Goal: Check status: Check status

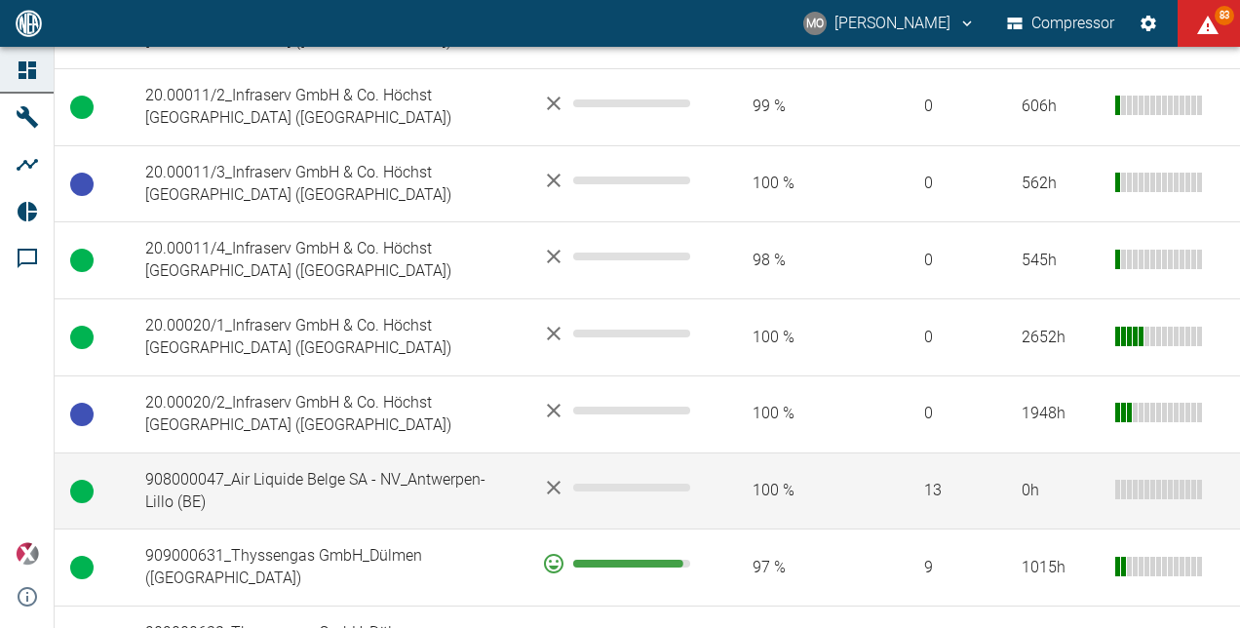
scroll to position [1072, 0]
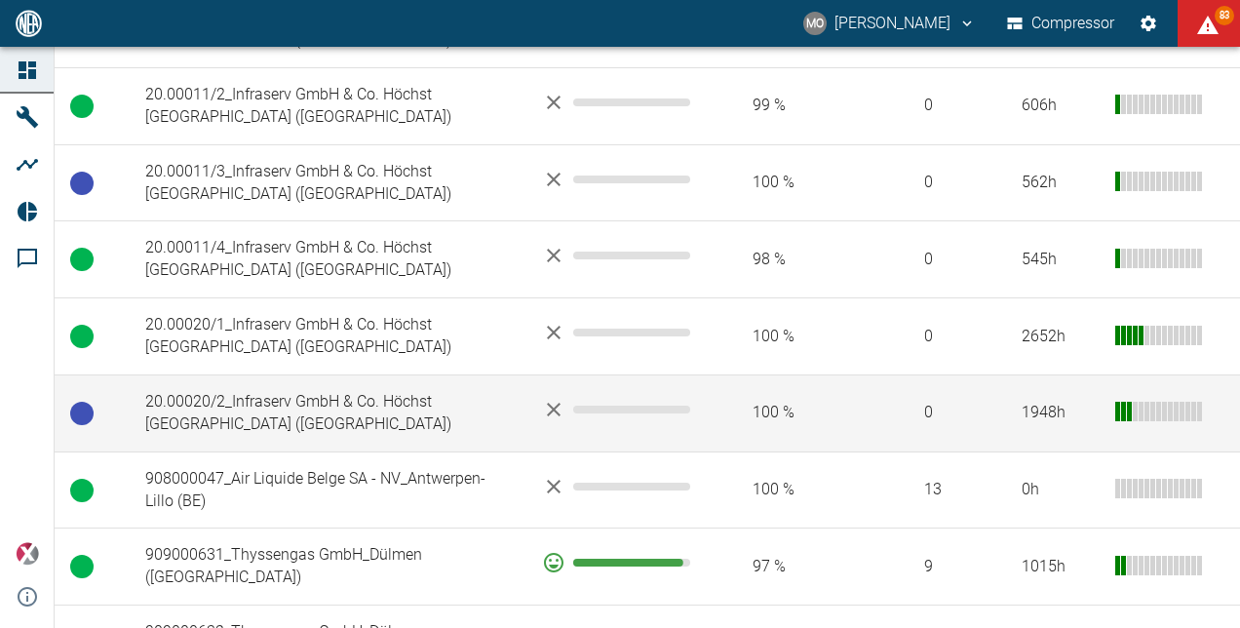
click at [476, 374] on td "20.00020/2_Infraserv GmbH & Co. Höchst [GEOGRAPHIC_DATA] ([GEOGRAPHIC_DATA])" at bounding box center [328, 412] width 397 height 77
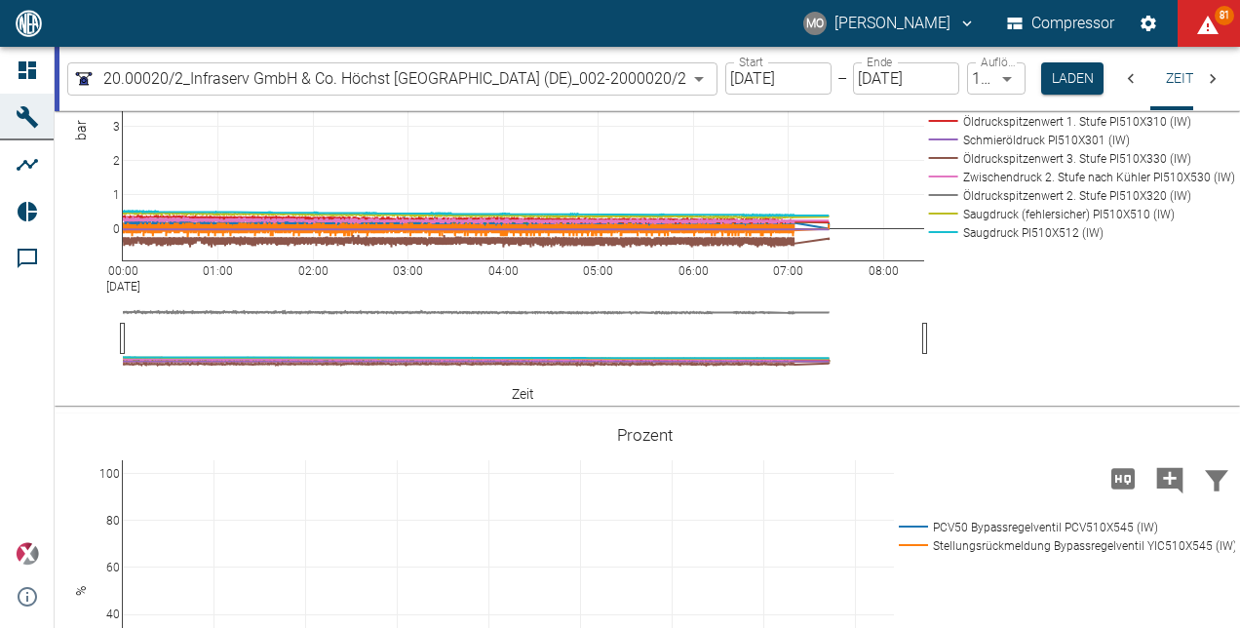
scroll to position [1267, 0]
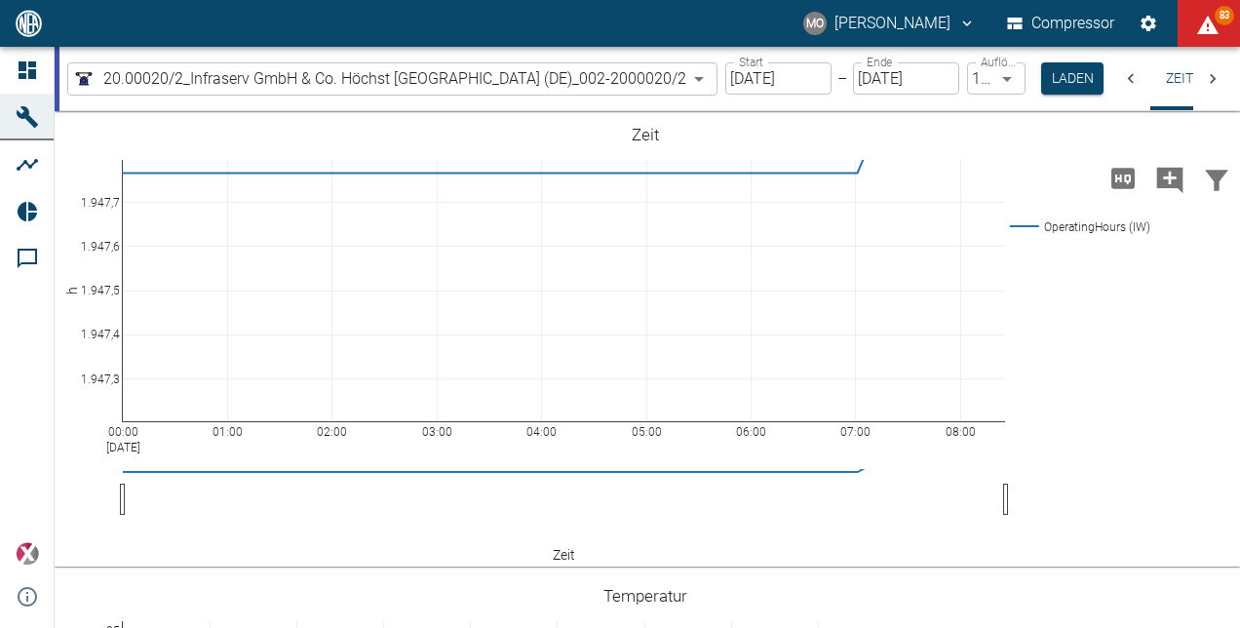
scroll to position [1267, 0]
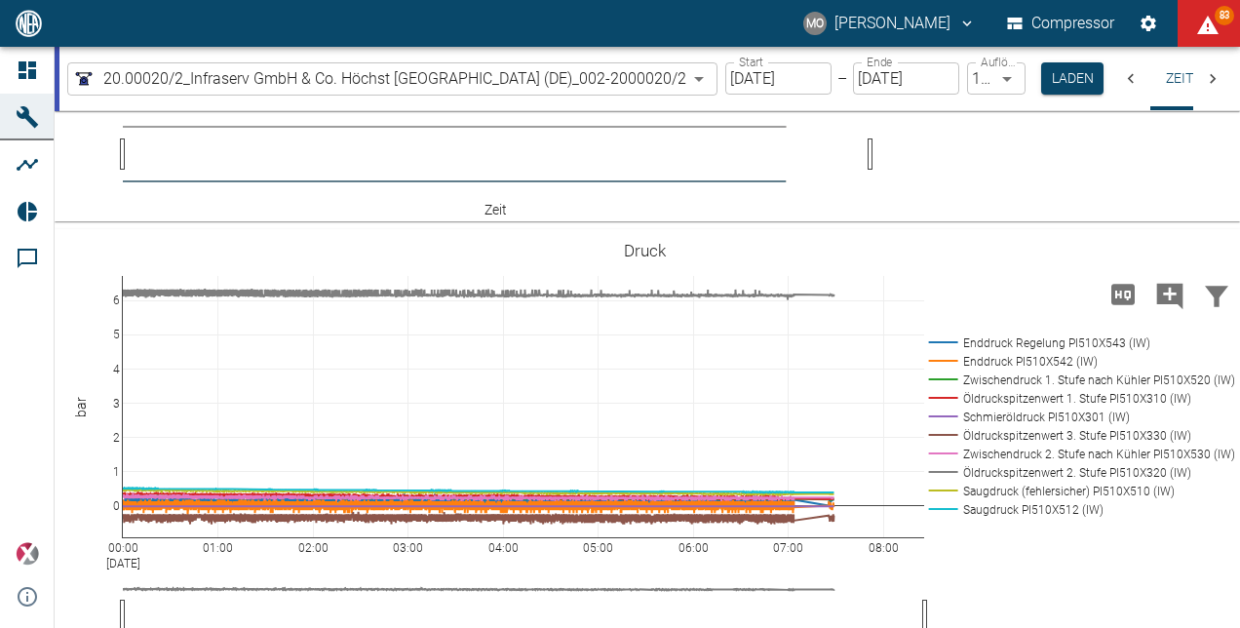
click at [748, 75] on input "[DATE]" at bounding box center [778, 78] width 106 height 32
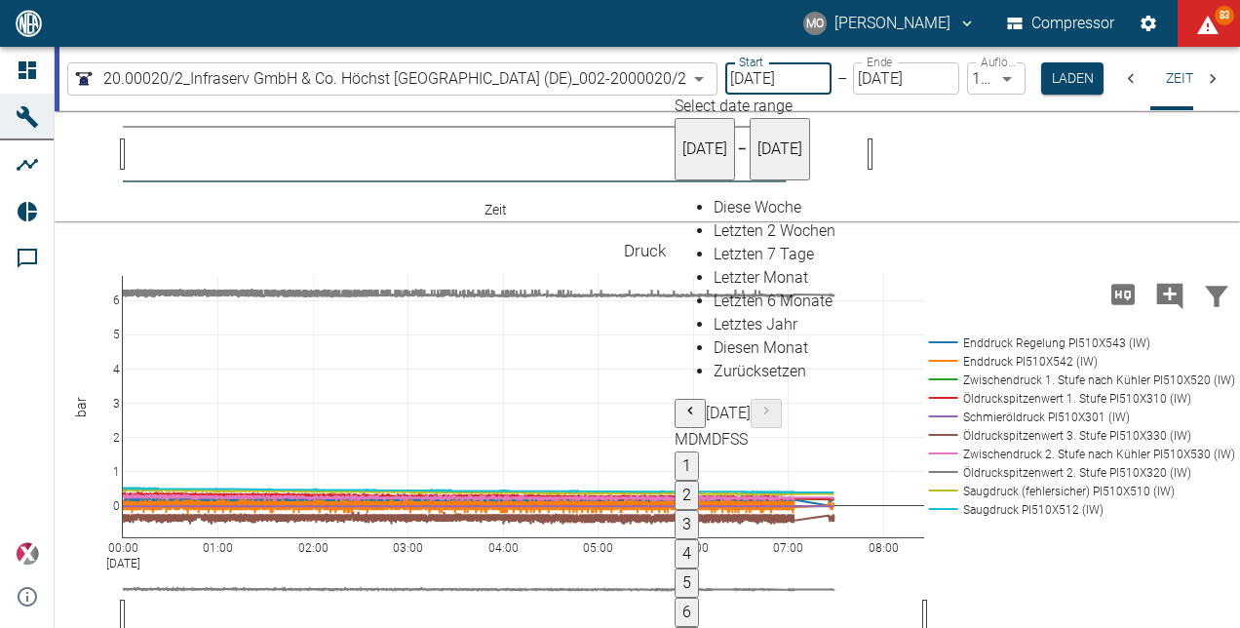
type input "25.09.2025"
type input "2min"
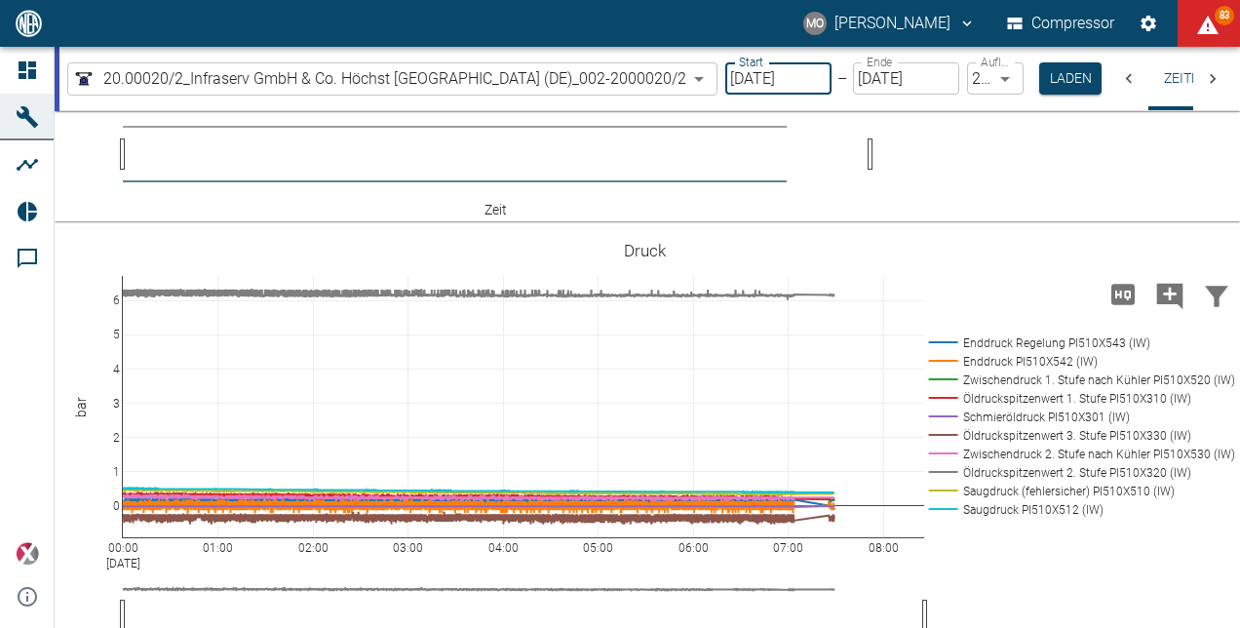
click at [770, 81] on input "25.09.2025" at bounding box center [778, 78] width 106 height 32
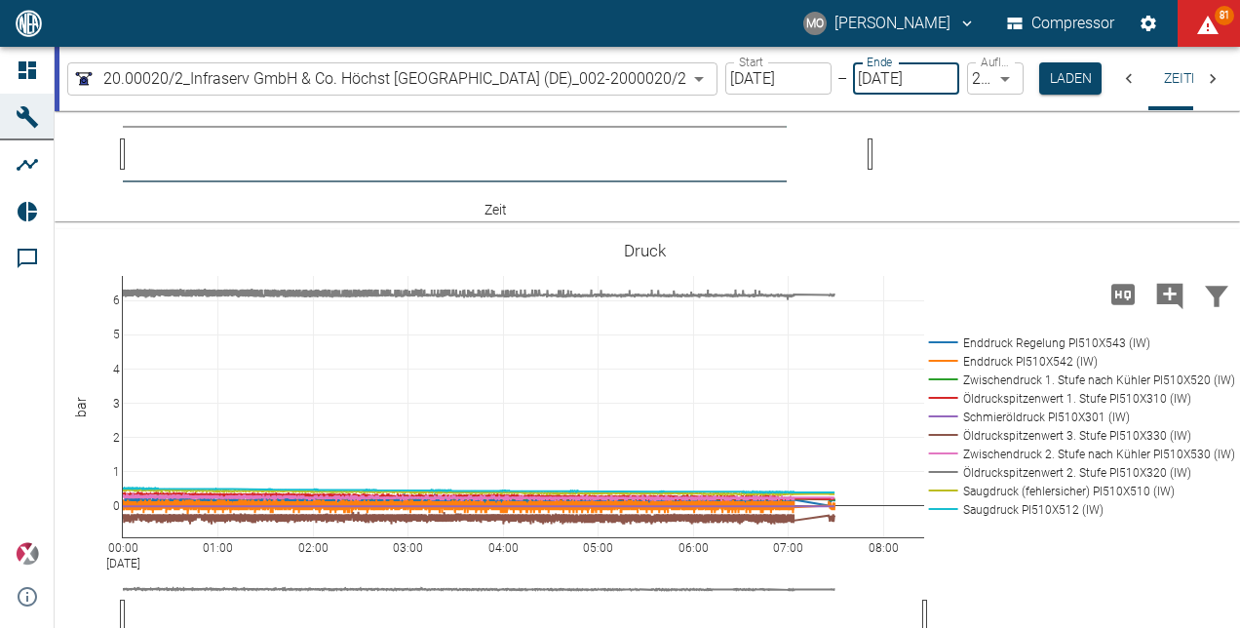
click at [889, 83] on input "[DATE]" at bounding box center [906, 78] width 106 height 32
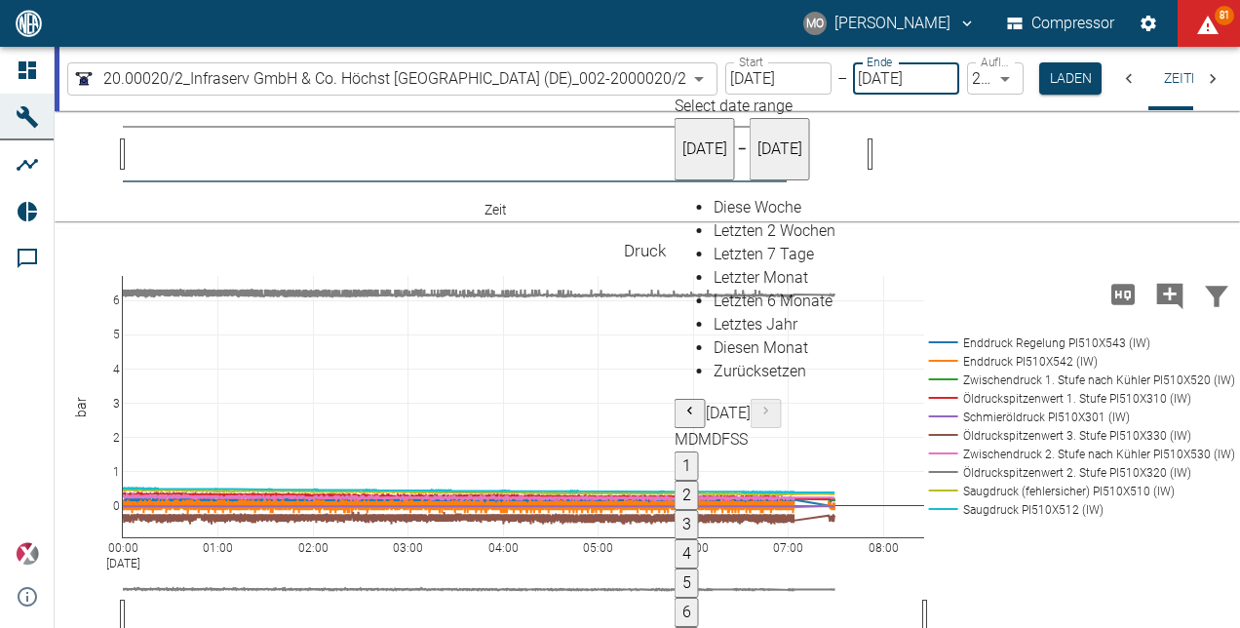
type input "[DATE]"
type input "1sec"
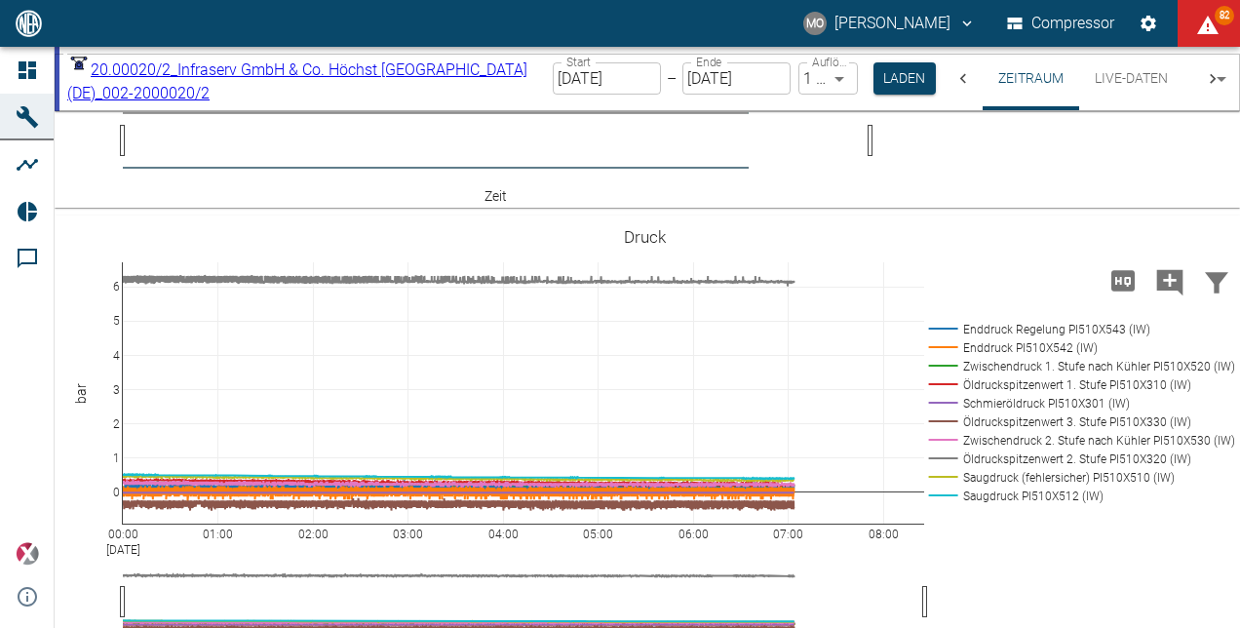
scroll to position [1170, 0]
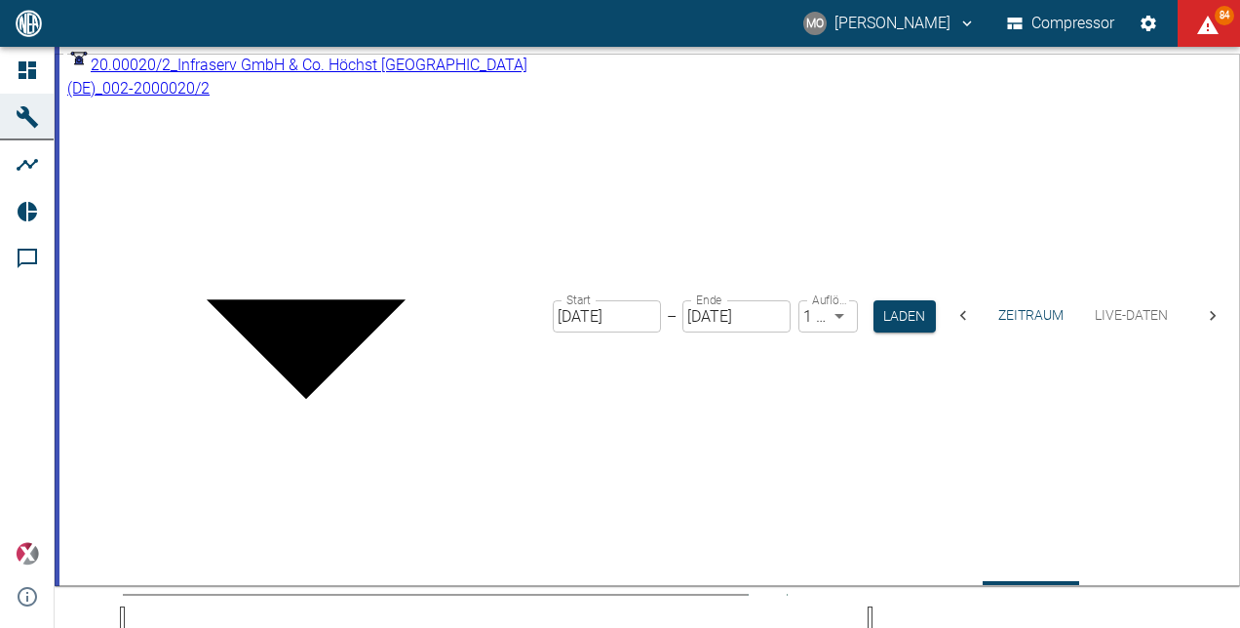
click at [702, 82] on body "MO [PERSON_NAME] Compressor 84 Dashboard Maschinen Analysen Reports Kommentare …" at bounding box center [620, 314] width 1240 height 628
drag, startPoint x: 1074, startPoint y: 281, endPoint x: 990, endPoint y: 211, distance: 108.7
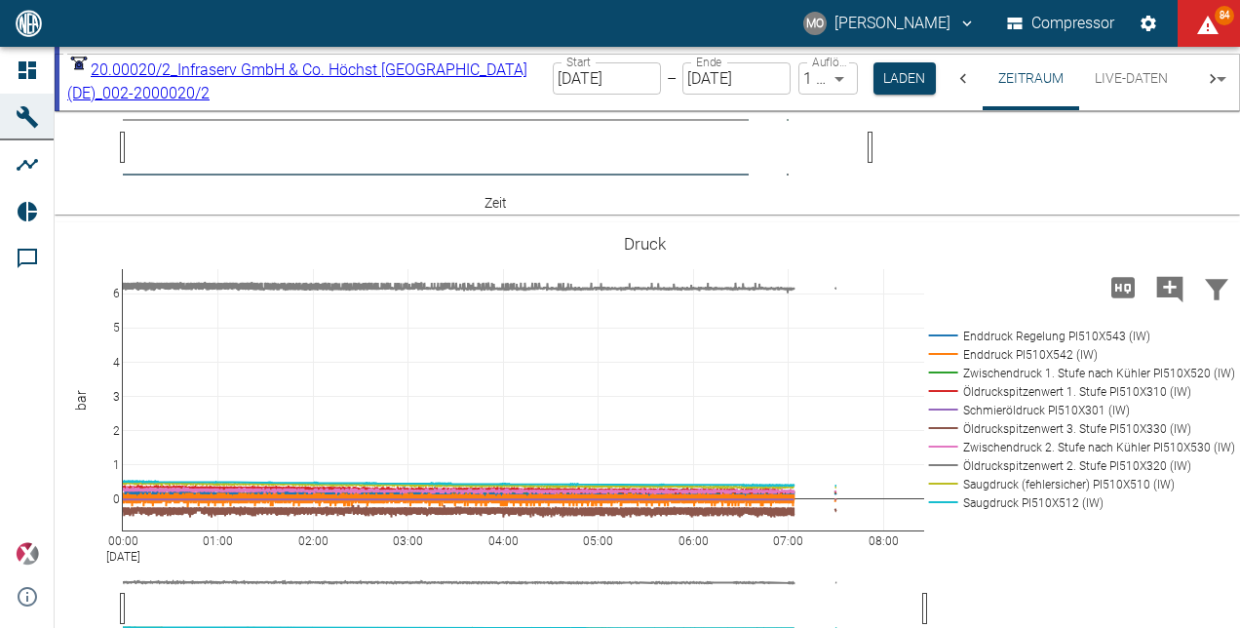
click at [661, 75] on input "[DATE]" at bounding box center [607, 78] width 108 height 32
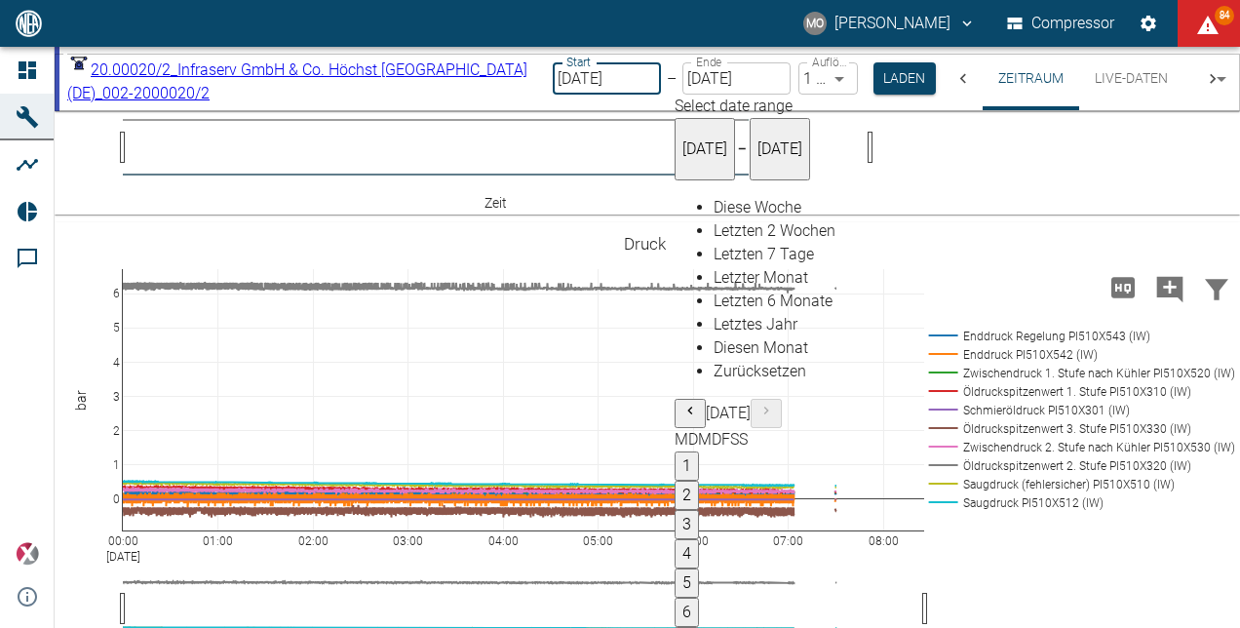
type input "[DATE]"
type input "10min"
type input "[DATE]"
type input "2min"
type input "[DATE]"
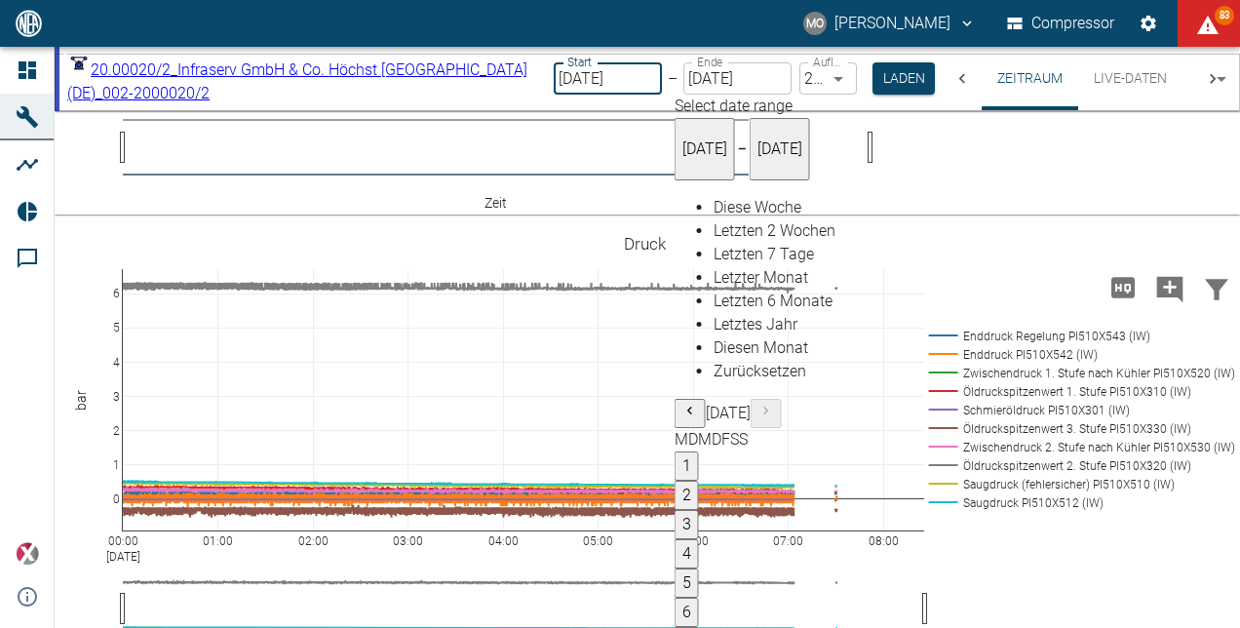
type input "[DATE]"
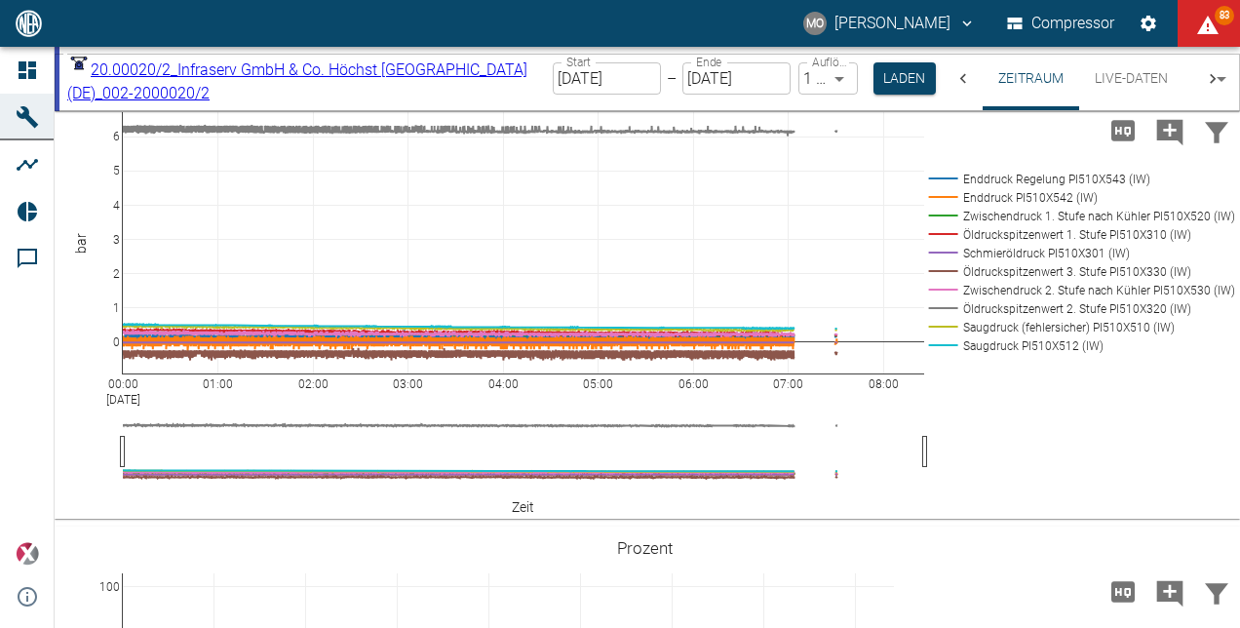
scroll to position [1364, 0]
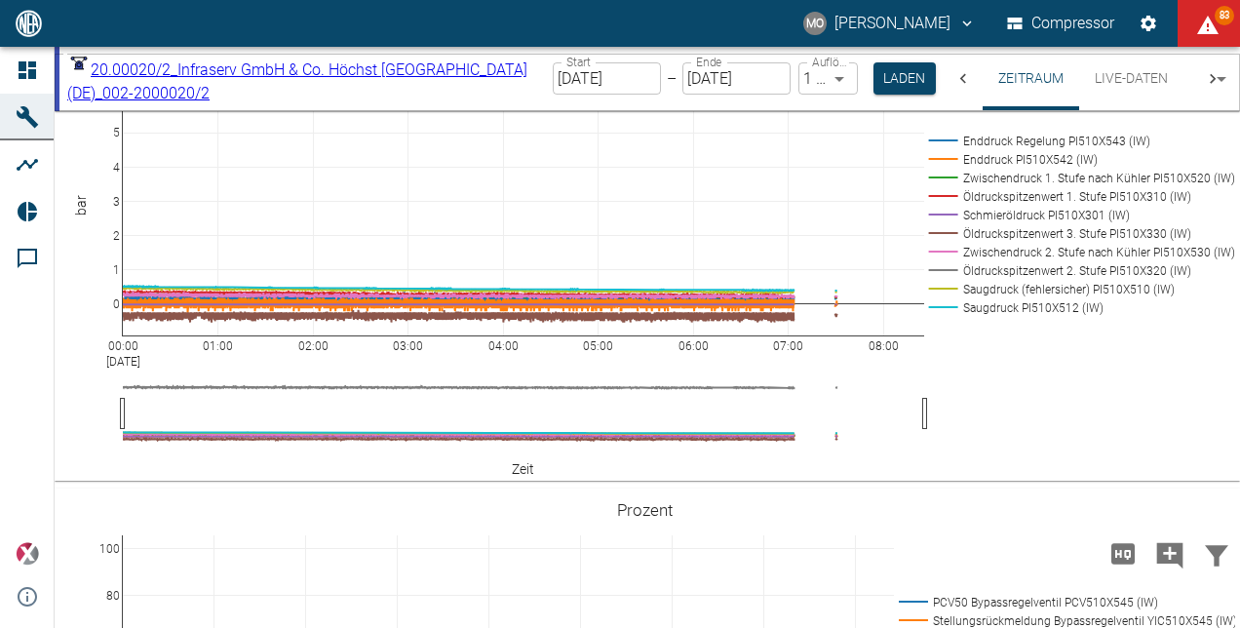
click at [629, 172] on div "00:00 [DATE] 01:00 02:00 03:00 04:00 05:00 06:00 07:00 08:00 0 1 2 3 4 5 6 Endd…" at bounding box center [645, 254] width 1180 height 439
click at [1004, 82] on body "MO [PERSON_NAME] Compressor 83 Dashboard Maschinen Analysen Reports Kommentare …" at bounding box center [620, 314] width 1240 height 628
click at [937, 91] on button "Laden" at bounding box center [905, 78] width 62 height 32
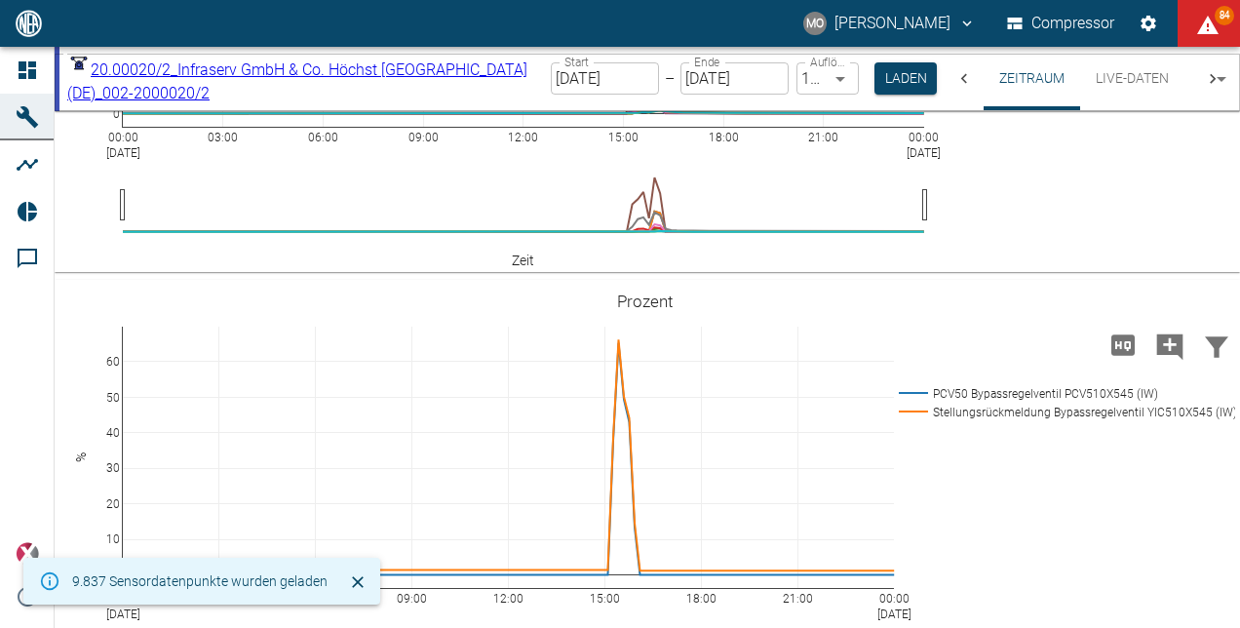
scroll to position [1370, 0]
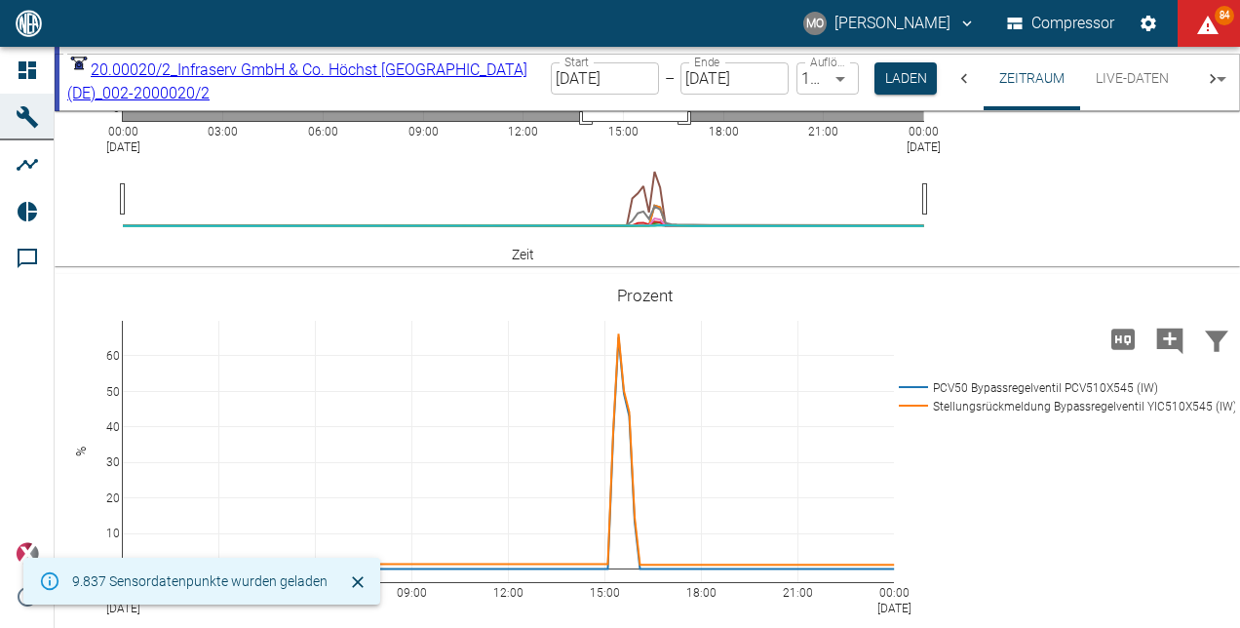
drag, startPoint x: 583, startPoint y: 176, endPoint x: 687, endPoint y: 478, distance: 318.7
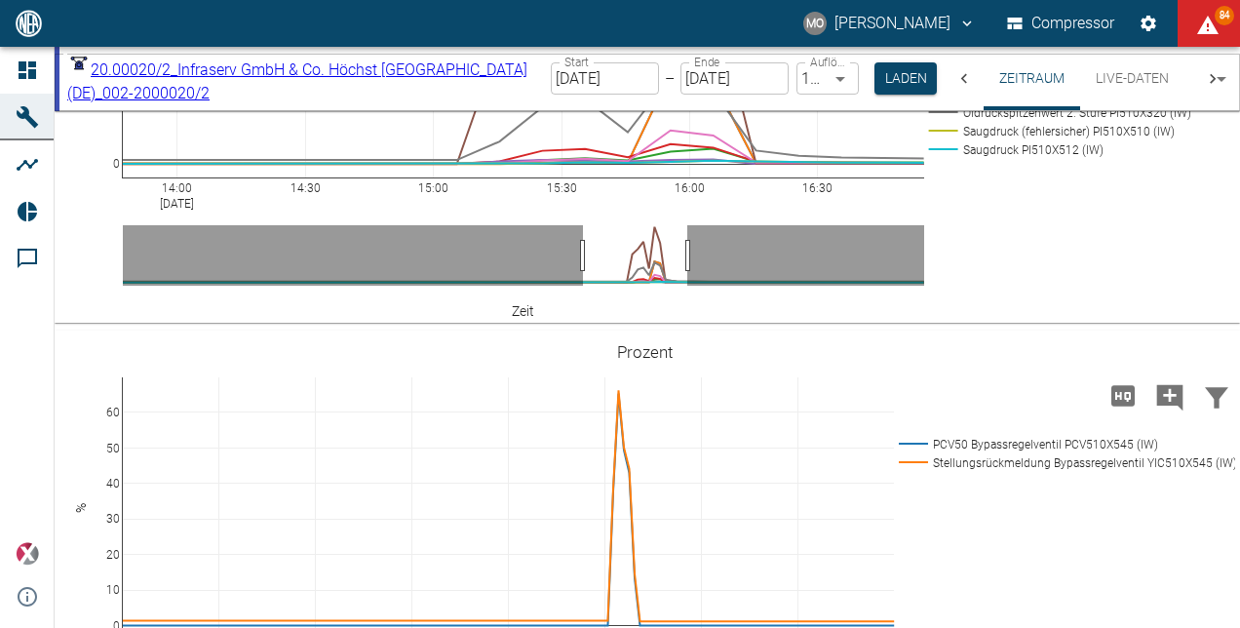
scroll to position [1274, 0]
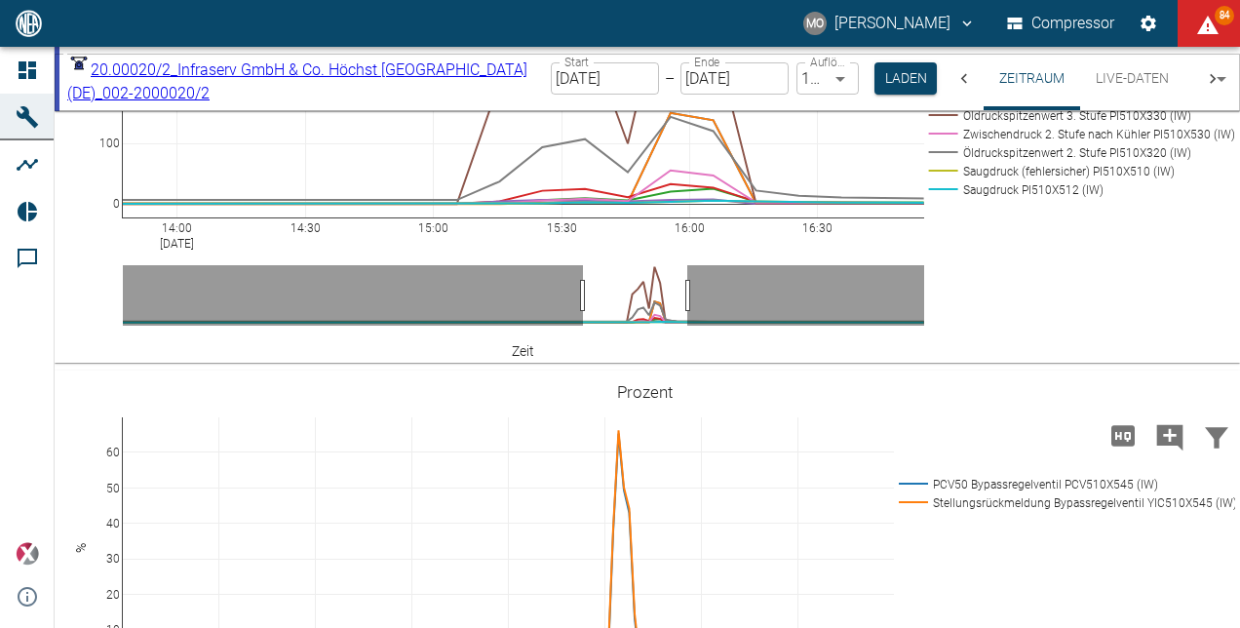
click at [1020, 78] on body "MO [PERSON_NAME] Compressor 84 Dashboard Maschinen Analysen Reports Kommentare …" at bounding box center [620, 314] width 1240 height 628
type input "1sec"
click at [936, 79] on button "Laden" at bounding box center [904, 78] width 62 height 32
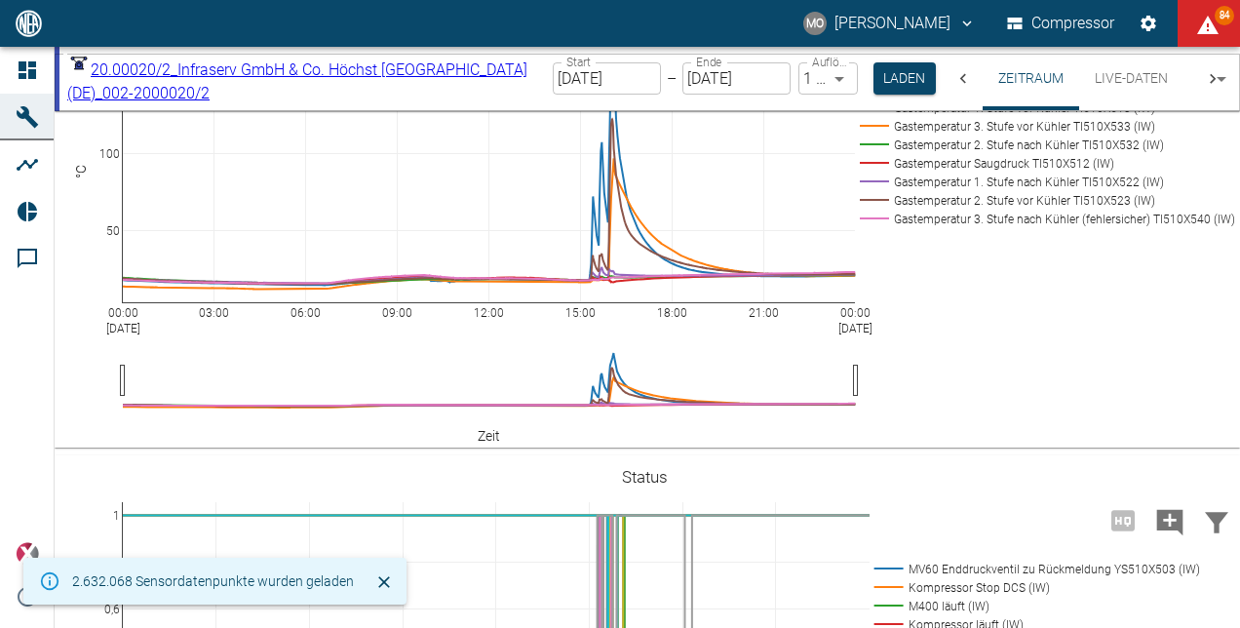
scroll to position [1274, 0]
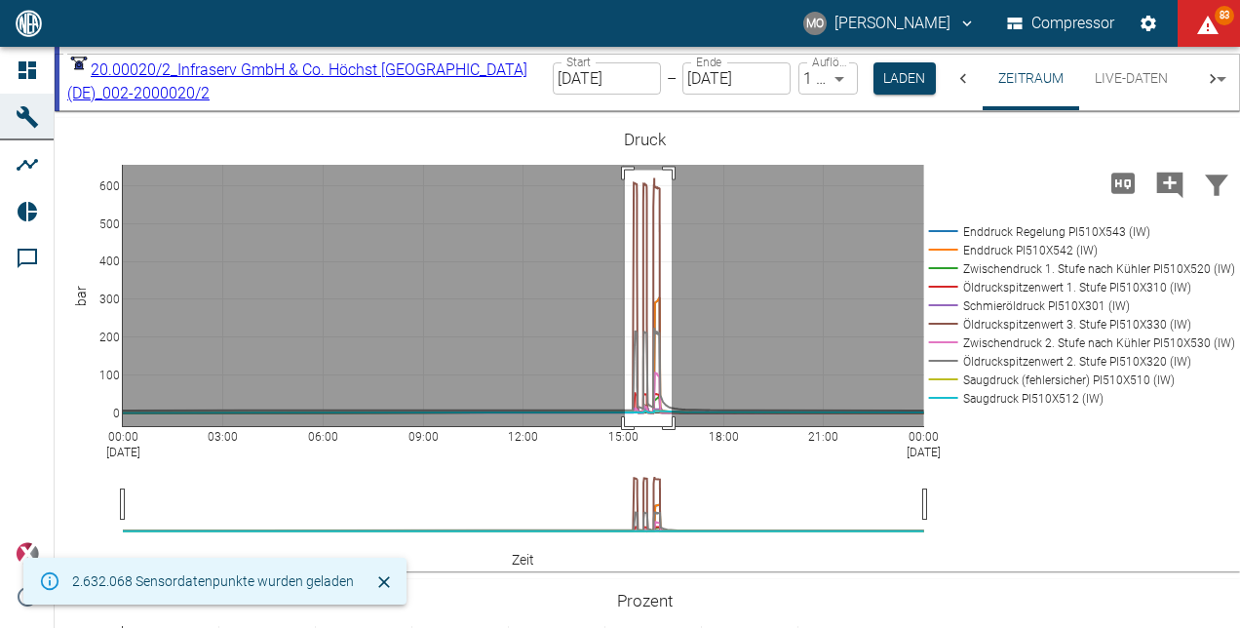
drag, startPoint x: 625, startPoint y: 273, endPoint x: 672, endPoint y: 547, distance: 277.8
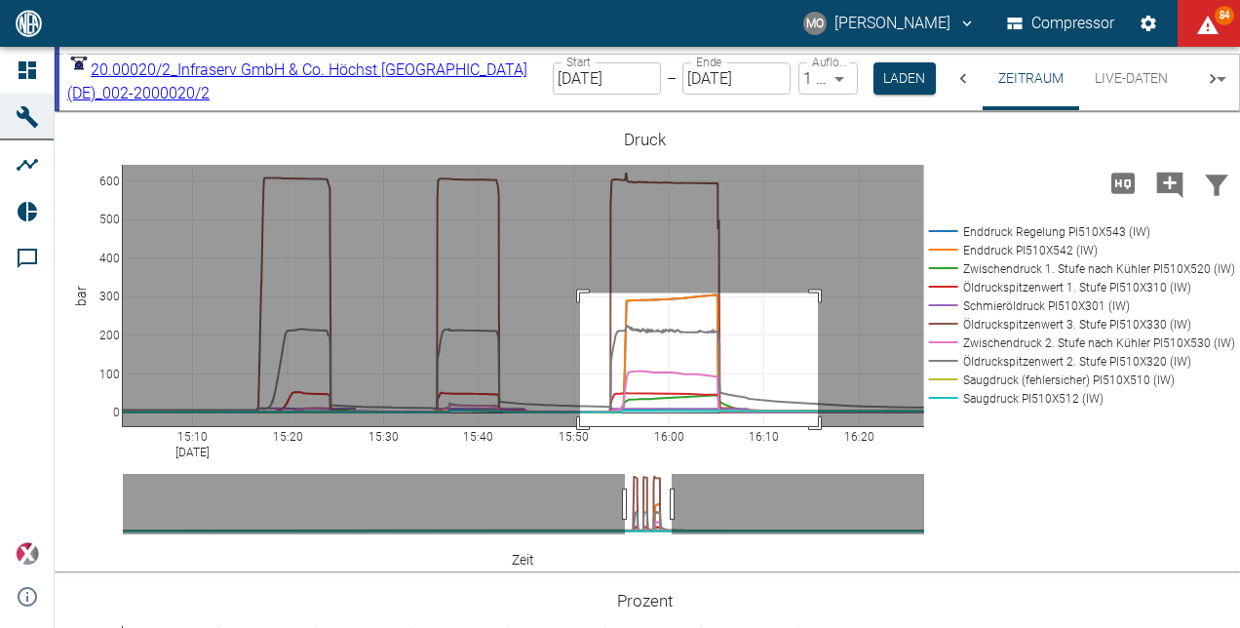
drag, startPoint x: 580, startPoint y: 396, endPoint x: 818, endPoint y: 588, distance: 305.6
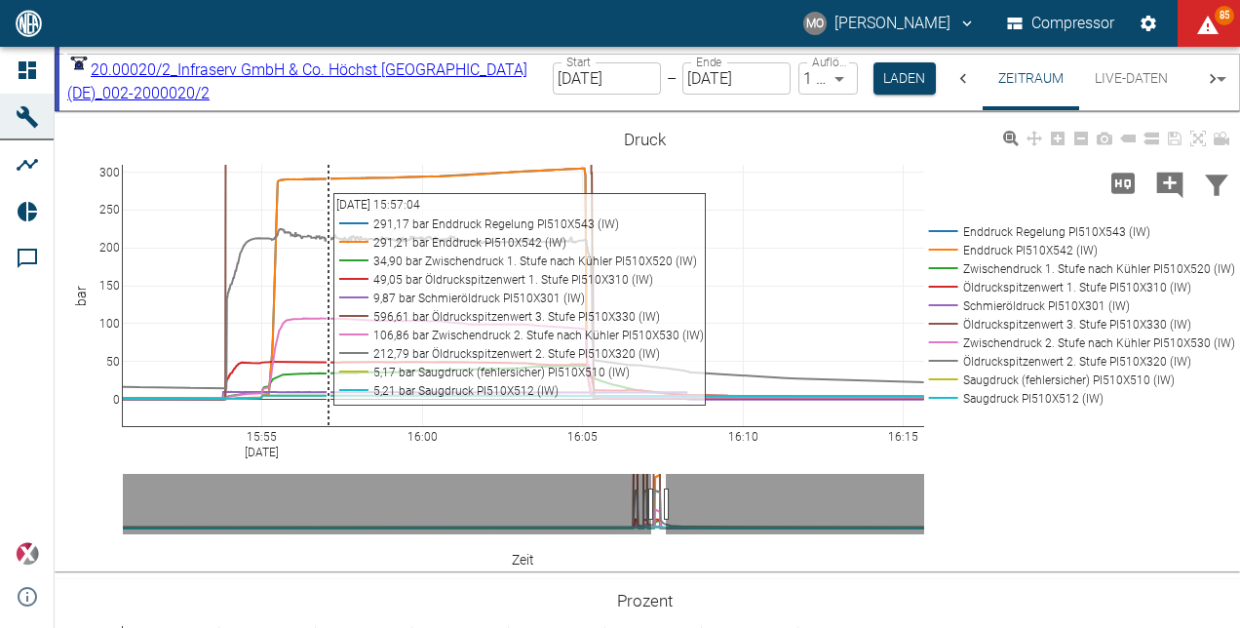
drag, startPoint x: 216, startPoint y: 265, endPoint x: 332, endPoint y: 358, distance: 148.4
click at [332, 358] on div "15:55 [DATE] 16:00 16:05 16:10 16:15 0 50 100 150 200 250 300 Enddruck Regelung…" at bounding box center [645, 345] width 1180 height 439
